Goal: Information Seeking & Learning: Learn about a topic

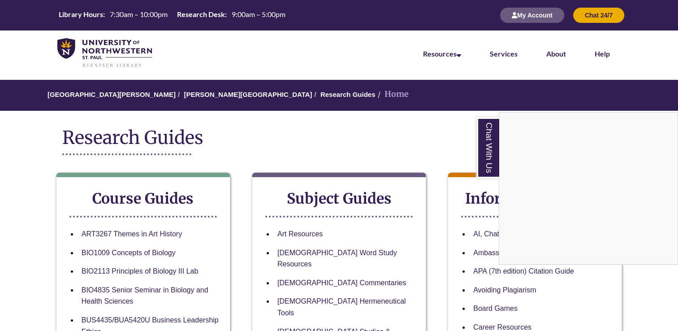
click at [195, 95] on div "Chat With Us" at bounding box center [339, 165] width 678 height 331
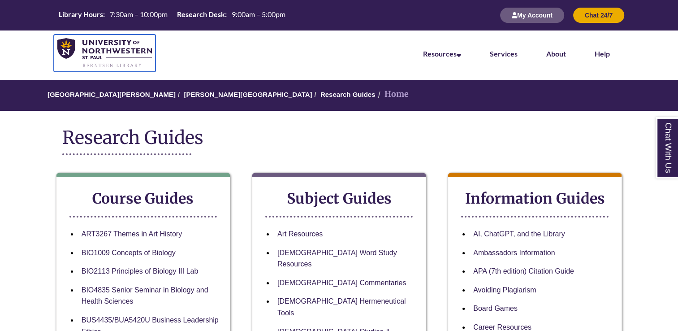
click at [64, 40] on img at bounding box center [104, 53] width 94 height 30
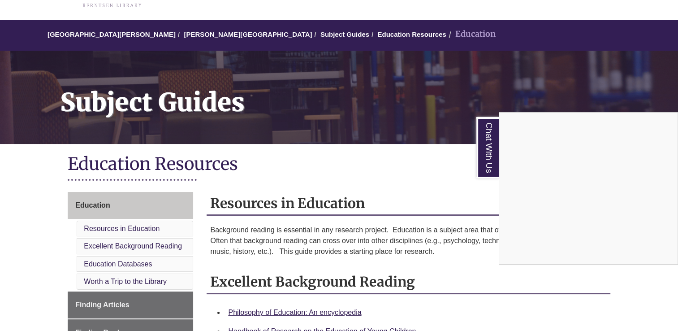
scroll to position [60, 0]
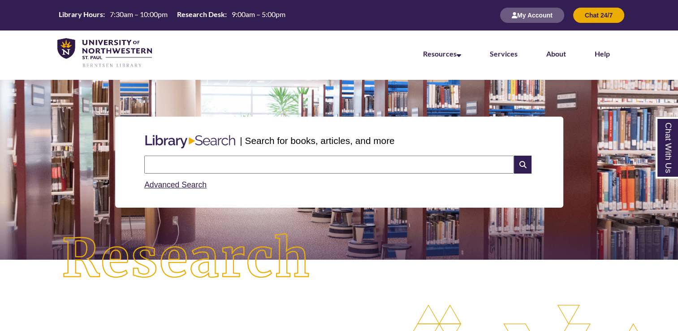
drag, startPoint x: 176, startPoint y: 157, endPoint x: 184, endPoint y: 236, distance: 79.6
click at [184, 236] on section "| Search for books, articles, and more Search Advanced Search" at bounding box center [339, 170] width 678 height 180
type input "**********"
